Goal: Task Accomplishment & Management: Use online tool/utility

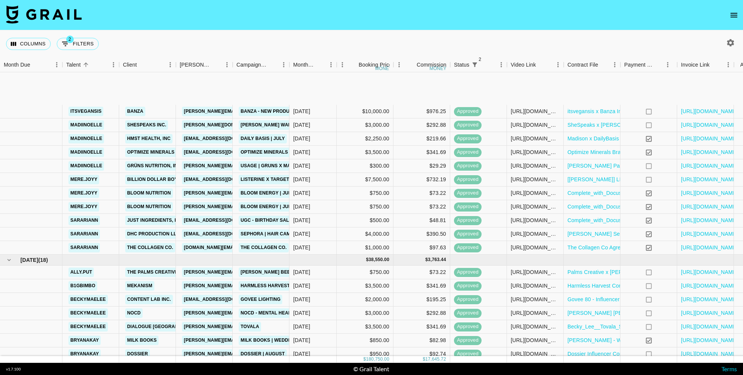
scroll to position [177, 0]
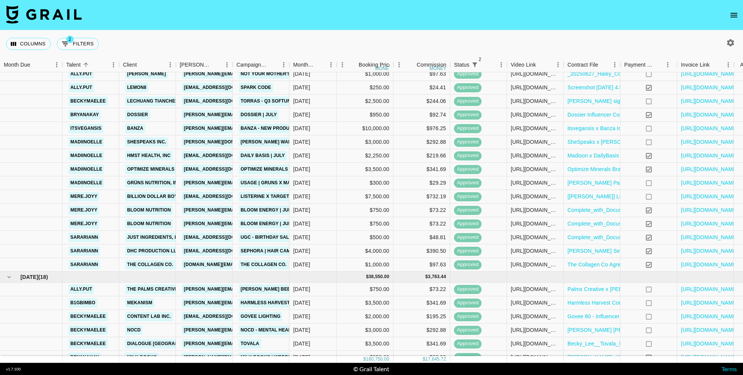
click at [734, 44] on icon "button" at bounding box center [730, 42] width 9 height 9
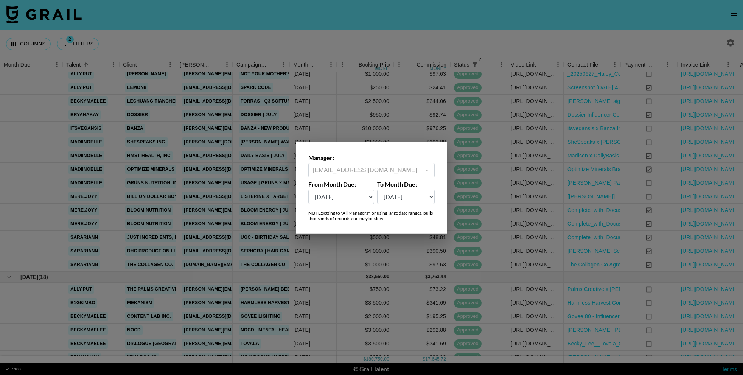
click at [331, 199] on select "[DATE] Aug '[DATE] Jun '[DATE] Apr '[DATE] Feb '[DATE] Dec '[DATE] Oct '[DATE] …" at bounding box center [341, 197] width 66 height 14
select select "[DATE]"
click at [308, 190] on select "[DATE] Aug '[DATE] Jun '[DATE] Apr '[DATE] Feb '[DATE] Dec '[DATE] Oct '[DATE] …" at bounding box center [341, 197] width 66 height 14
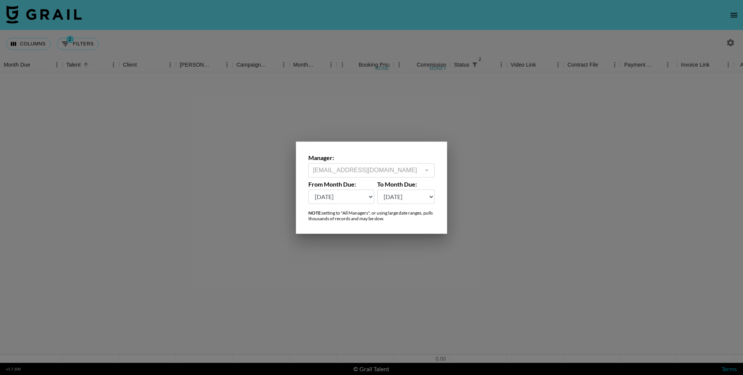
scroll to position [1, 0]
click at [354, 41] on div at bounding box center [371, 187] width 743 height 375
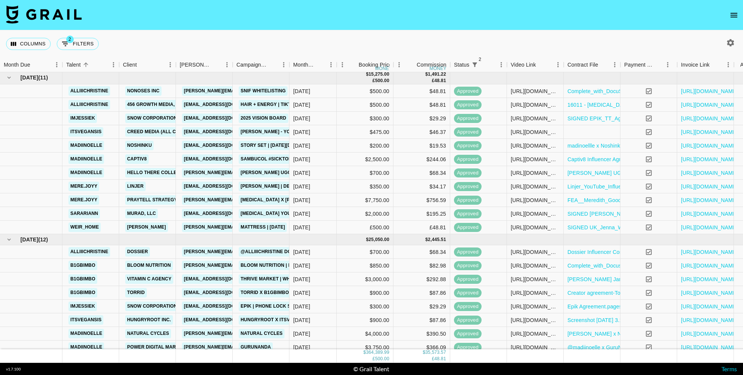
click at [729, 40] on icon "button" at bounding box center [730, 42] width 9 height 9
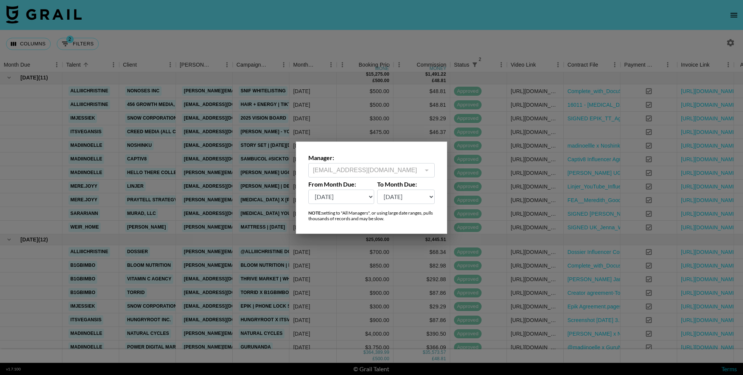
click at [350, 198] on select "[DATE] Aug '[DATE] Jun '[DATE] Apr '[DATE] Feb '[DATE] Dec '[DATE] Oct '[DATE] …" at bounding box center [341, 197] width 66 height 14
click at [308, 190] on select "[DATE] Aug '[DATE] Jun '[DATE] Apr '[DATE] Feb '[DATE] Dec '[DATE] Oct '[DATE] …" at bounding box center [341, 197] width 66 height 14
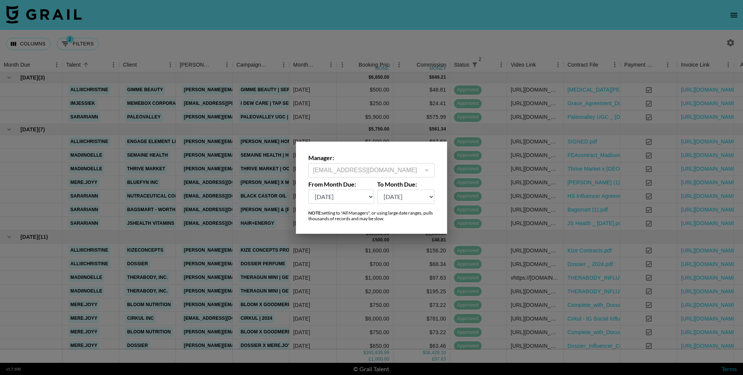
click at [353, 197] on select "[DATE] Aug '[DATE] Jun '[DATE] Apr '[DATE] Feb '[DATE] Dec '[DATE] Oct '[DATE] …" at bounding box center [341, 197] width 66 height 14
select select "[DATE]"
click at [308, 190] on select "[DATE] Aug '[DATE] Jun '[DATE] Apr '[DATE] Feb '[DATE] Dec '[DATE] Oct '[DATE] …" at bounding box center [341, 197] width 66 height 14
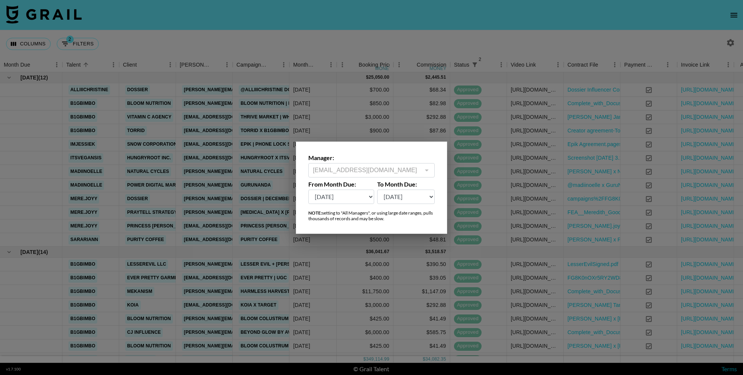
click at [408, 36] on div at bounding box center [371, 187] width 743 height 375
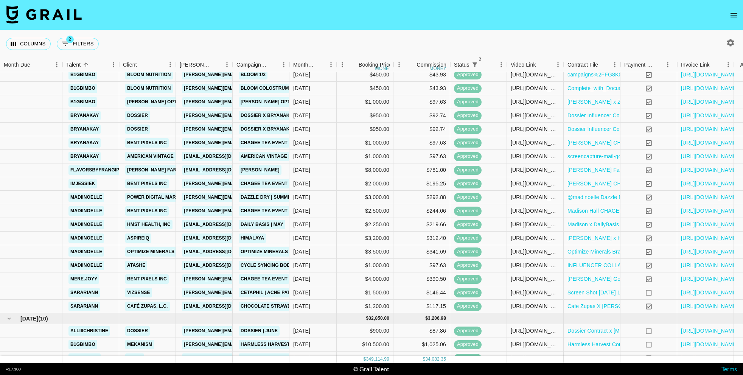
scroll to position [838, 0]
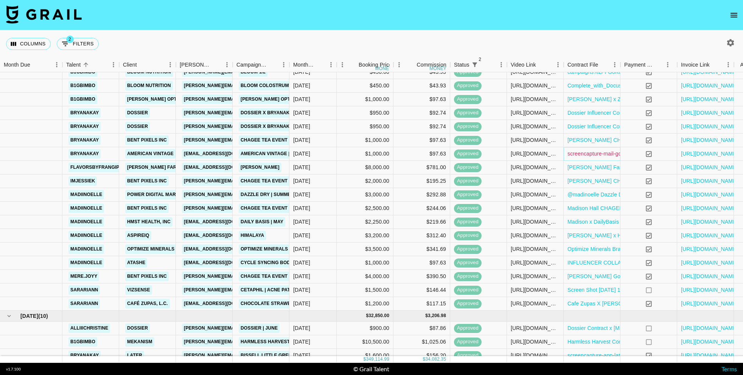
click at [598, 155] on link "screencapture-mail-google-mail-u-0-2025-05-30-18_10_57 (1).png" at bounding box center [648, 154] width 160 height 8
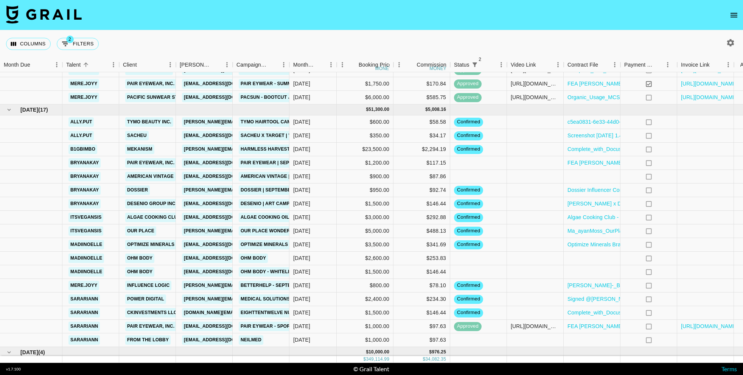
scroll to position [1676, 0]
click at [575, 178] on div at bounding box center [592, 178] width 57 height 14
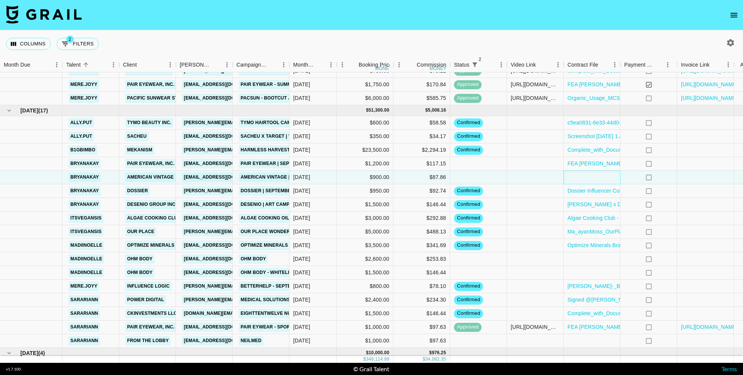
click at [575, 178] on div at bounding box center [592, 178] width 57 height 14
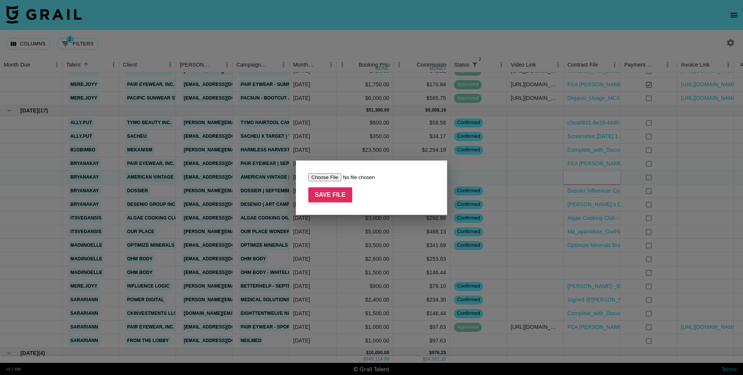
type input "C:\fakepath\FG8K0nOXr5RY2WD8Ko0Q3Suge6A31748643120684screencapture-mail-google-…"
click at [338, 196] on input "Save File" at bounding box center [330, 194] width 44 height 15
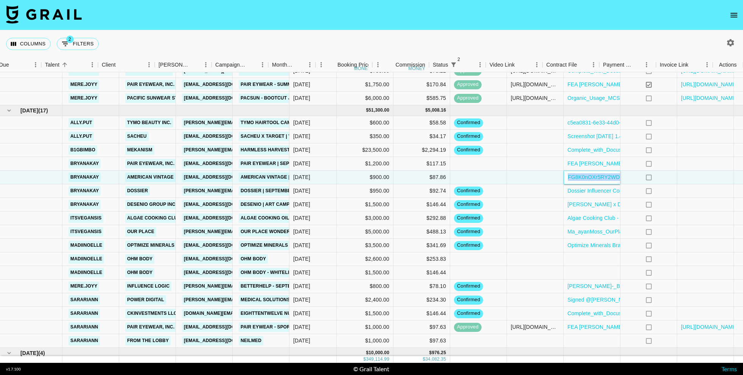
scroll to position [1676, 21]
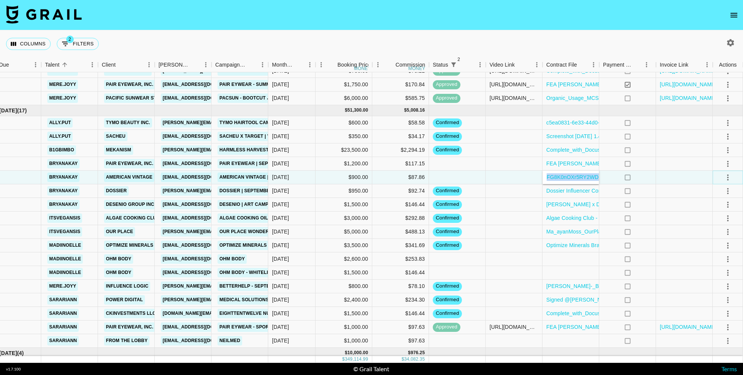
click at [731, 176] on icon "select merge strategy" at bounding box center [728, 177] width 9 height 9
click at [702, 192] on li "Confirm" at bounding box center [718, 194] width 49 height 14
click at [507, 177] on div at bounding box center [514, 178] width 57 height 14
click at [455, 165] on div at bounding box center [457, 164] width 57 height 14
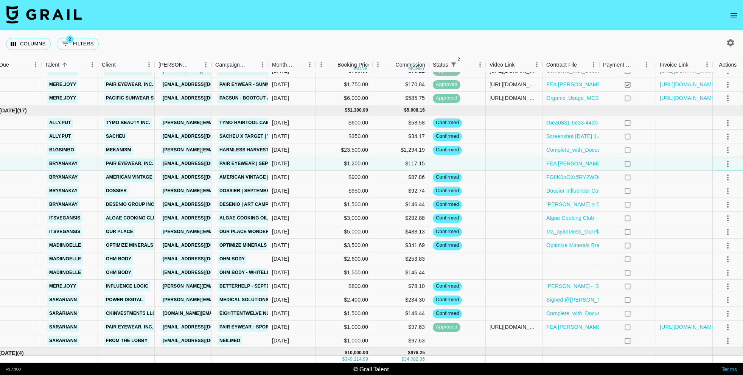
click at [729, 161] on icon "select merge strategy" at bounding box center [728, 163] width 9 height 9
click at [716, 179] on li "Confirm" at bounding box center [718, 180] width 49 height 14
click at [600, 50] on div "Columns 2 Filters + Booking" at bounding box center [371, 43] width 743 height 27
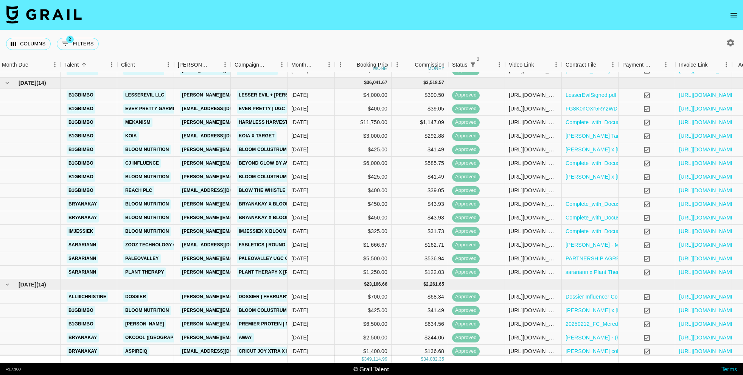
scroll to position [0, 2]
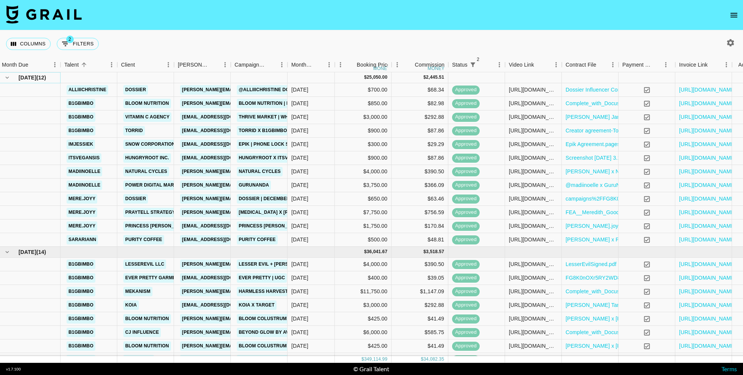
click at [6, 78] on icon "hide children" at bounding box center [7, 77] width 7 height 7
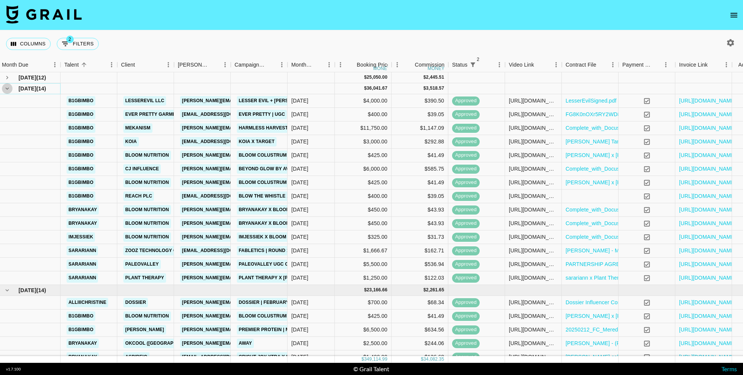
click at [5, 87] on icon "hide children" at bounding box center [7, 88] width 7 height 7
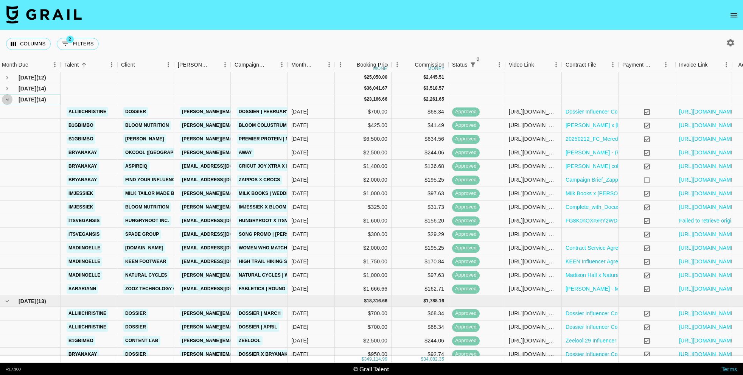
click at [6, 100] on icon "hide children" at bounding box center [7, 99] width 7 height 7
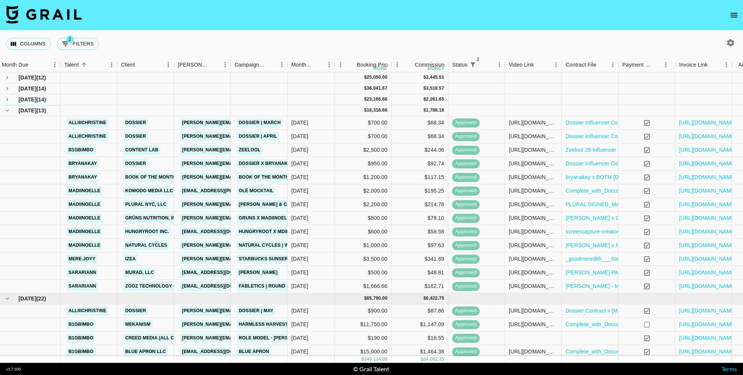
click at [10, 112] on icon "hide children" at bounding box center [7, 110] width 7 height 7
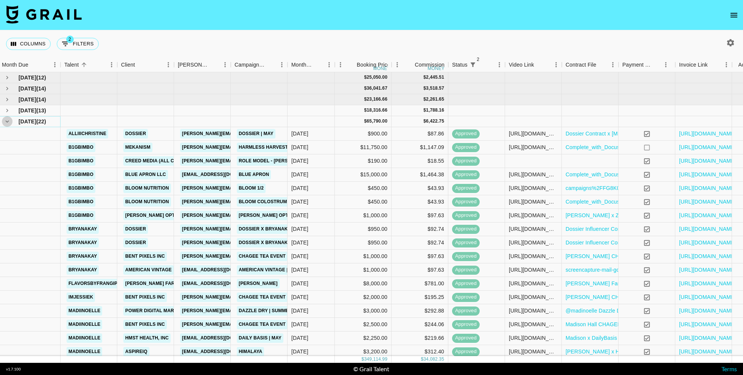
click at [8, 124] on icon "hide children" at bounding box center [7, 121] width 7 height 7
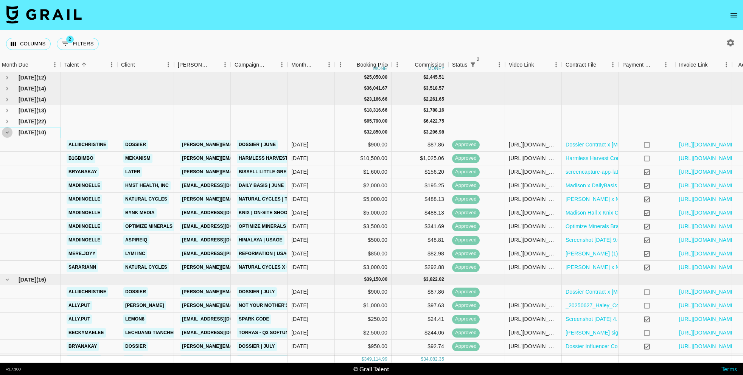
click at [5, 132] on icon "hide children" at bounding box center [7, 132] width 7 height 7
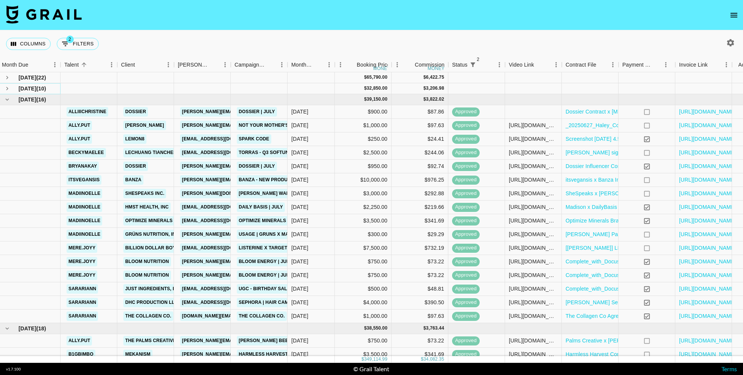
scroll to position [51, 2]
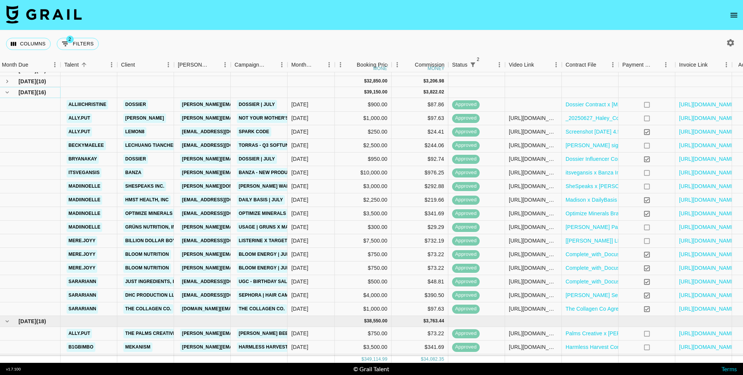
click at [9, 91] on icon "hide children" at bounding box center [7, 92] width 7 height 7
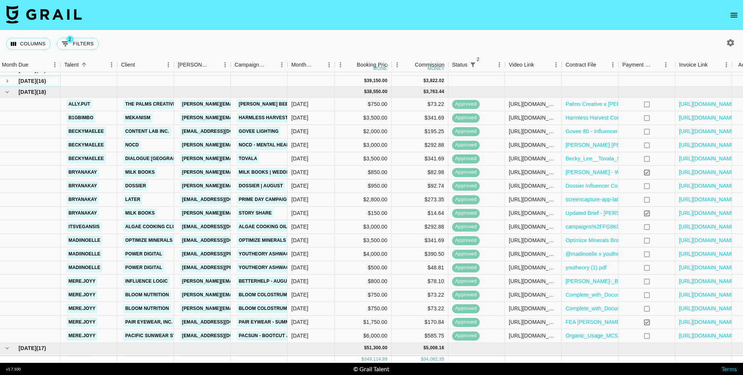
scroll to position [60, 2]
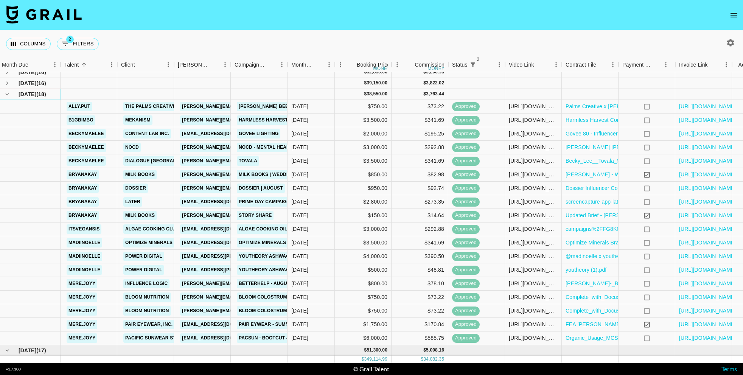
click at [8, 93] on icon "hide children" at bounding box center [7, 94] width 7 height 7
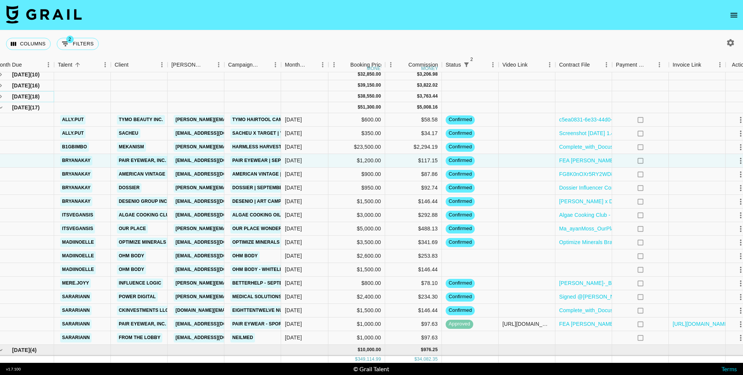
scroll to position [56, 5]
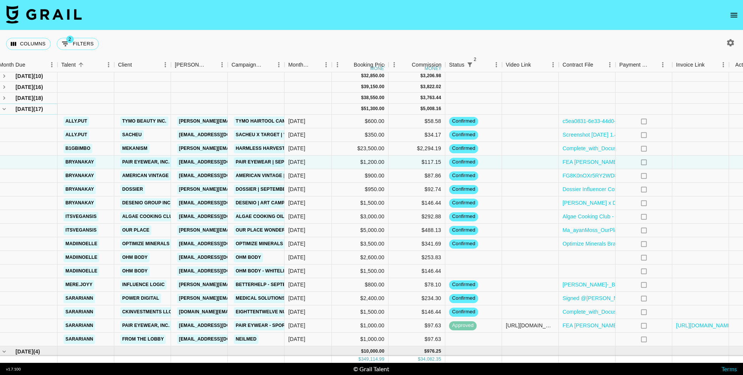
click at [2, 111] on icon "hide children" at bounding box center [4, 109] width 7 height 7
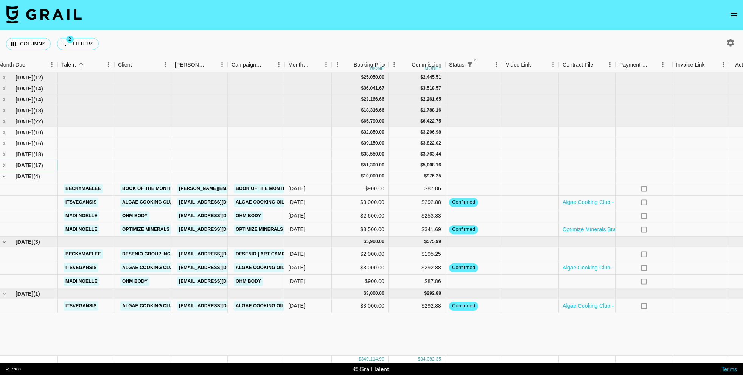
scroll to position [0, 0]
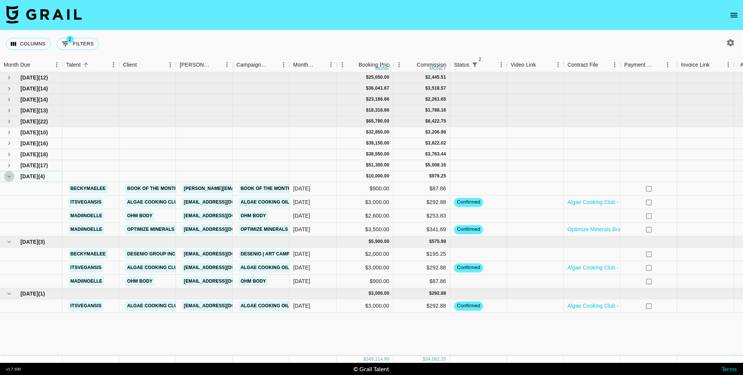
click at [9, 176] on icon "hide children" at bounding box center [9, 176] width 7 height 7
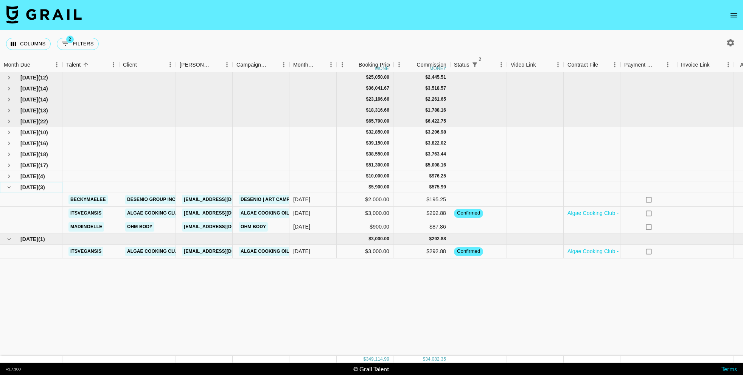
drag, startPoint x: 8, startPoint y: 186, endPoint x: 13, endPoint y: 191, distance: 7.2
click at [8, 186] on icon "hide children" at bounding box center [9, 187] width 7 height 7
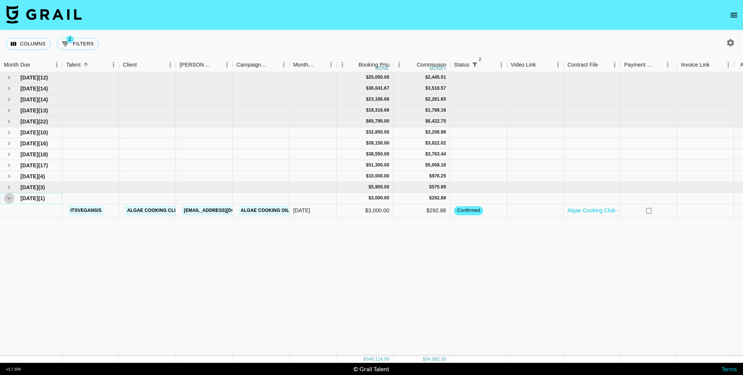
click at [11, 198] on icon "hide children" at bounding box center [9, 198] width 7 height 7
